Goal: Task Accomplishment & Management: Use online tool/utility

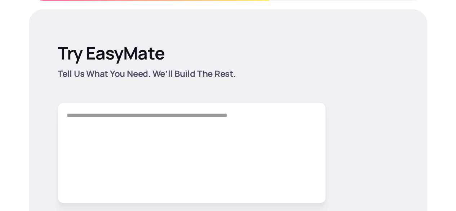
scroll to position [1005, 0]
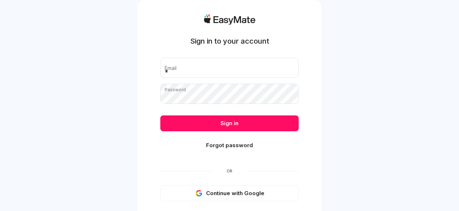
click at [235, 202] on div "Sign in to your account Email Password Sign in Forgot password Or Continue with…" at bounding box center [229, 121] width 138 height 214
click at [238, 192] on button "Continue with Google" at bounding box center [229, 193] width 138 height 16
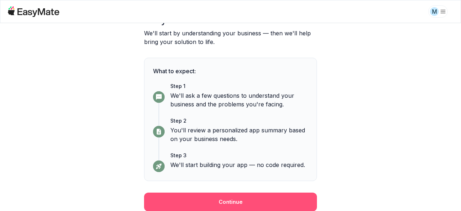
click at [261, 198] on button "Continue" at bounding box center [230, 201] width 173 height 19
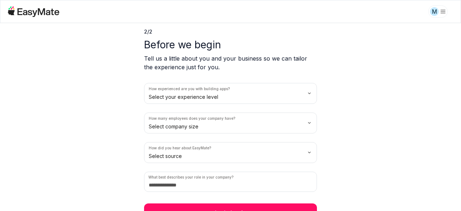
scroll to position [37, 0]
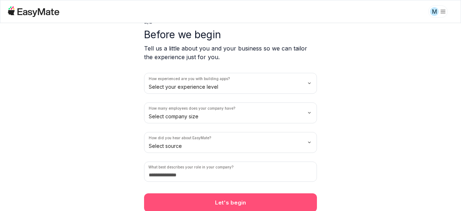
click at [266, 200] on button "Let's begin" at bounding box center [230, 202] width 173 height 19
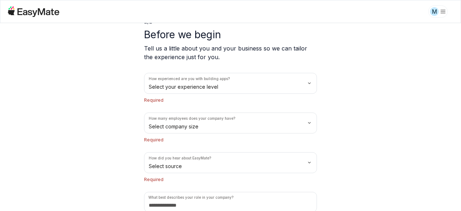
click at [234, 89] on html "M 2 / 2 Before we begin Tell us a little about you and your business so we can …" at bounding box center [230, 105] width 461 height 211
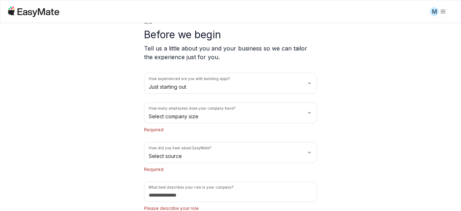
click at [217, 117] on html "M 2 / 2 Before we begin Tell us a little about you and your business so we can …" at bounding box center [230, 105] width 461 height 211
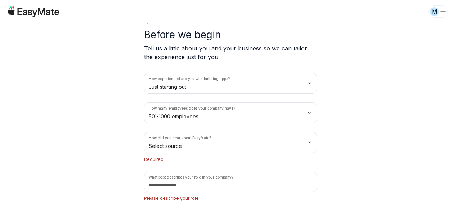
click at [213, 146] on html "M 2 / 2 Before we begin Tell us a little about you and your business so we can …" at bounding box center [230, 105] width 461 height 211
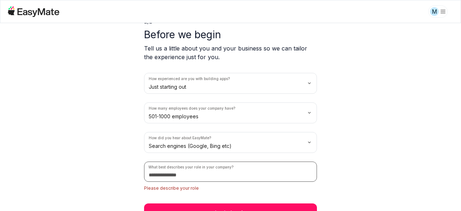
click at [210, 174] on input at bounding box center [230, 171] width 173 height 20
click at [200, 175] on input at bounding box center [230, 171] width 173 height 20
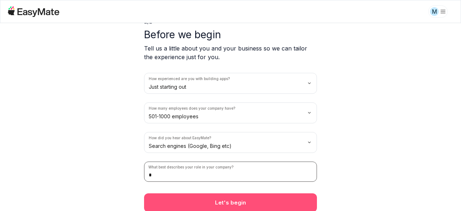
type input "*"
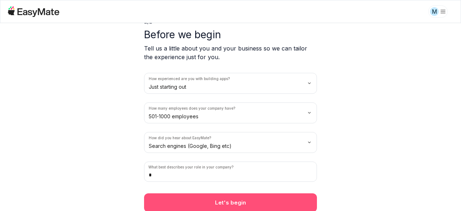
click at [235, 198] on button "Let's begin" at bounding box center [230, 202] width 173 height 19
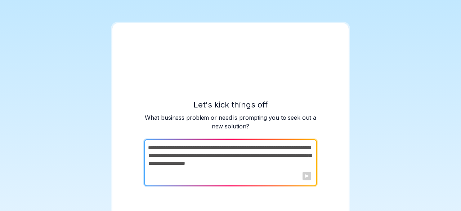
scroll to position [6, 0]
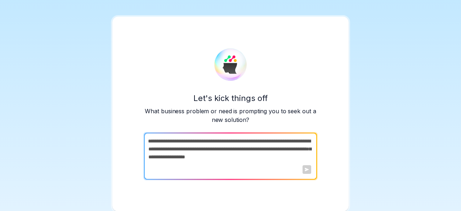
click at [303, 170] on div at bounding box center [307, 169] width 9 height 9
click at [296, 156] on textarea at bounding box center [229, 156] width 171 height 47
click at [290, 145] on textarea at bounding box center [229, 156] width 171 height 47
click at [265, 152] on textarea at bounding box center [229, 156] width 171 height 47
click at [254, 146] on textarea at bounding box center [229, 156] width 171 height 47
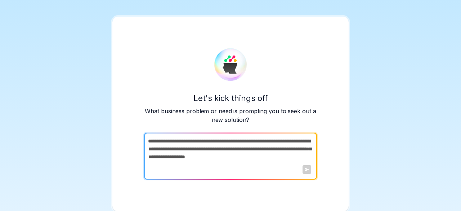
paste textarea "**********"
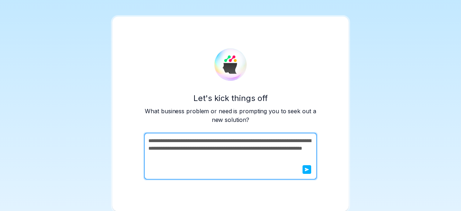
type textarea "**********"
click at [306, 169] on icon "submit" at bounding box center [307, 169] width 4 height 4
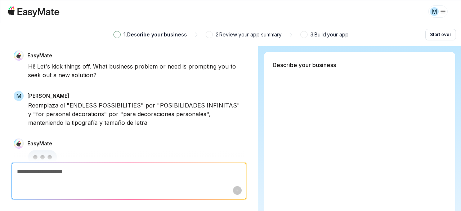
scroll to position [0, 0]
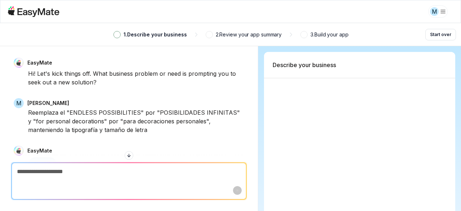
click at [26, 5] on div "M" at bounding box center [231, 11] width 446 height 15
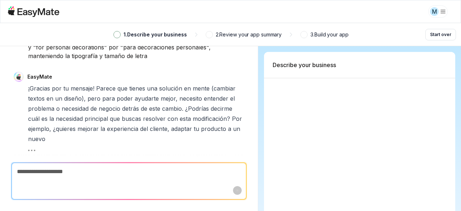
click at [30, 12] on icon at bounding box center [39, 12] width 42 height 9
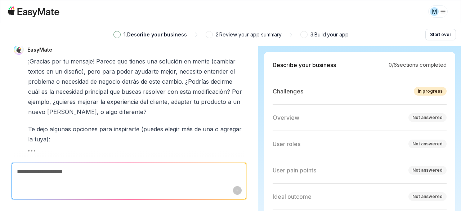
type textarea "*"
